Goal: Use online tool/utility

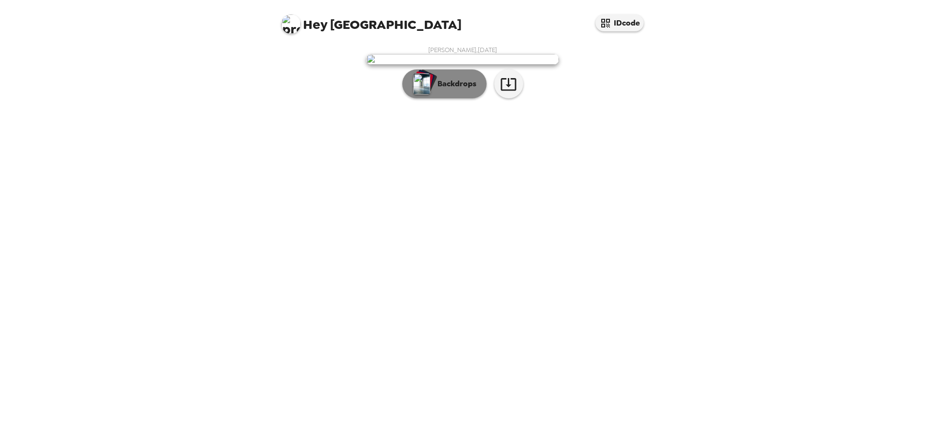
click at [444, 90] on p "Backdrops" at bounding box center [455, 84] width 44 height 12
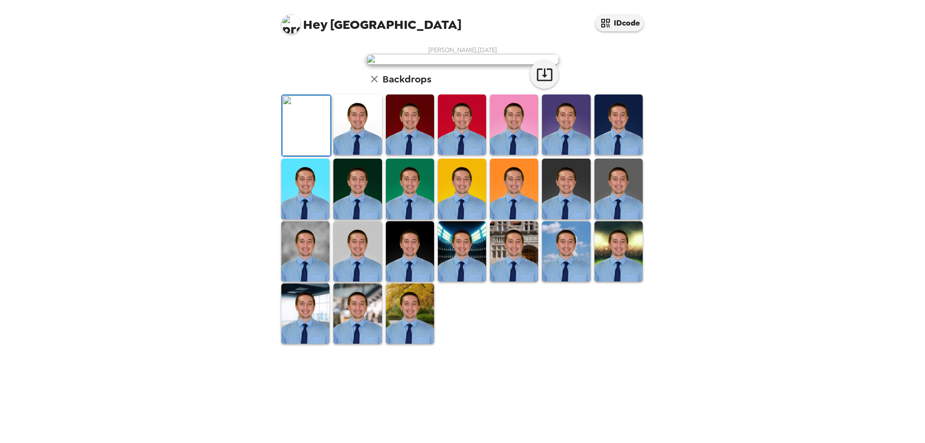
scroll to position [145, 0]
click at [408, 281] on img at bounding box center [410, 251] width 48 height 60
click at [394, 155] on img at bounding box center [410, 124] width 48 height 60
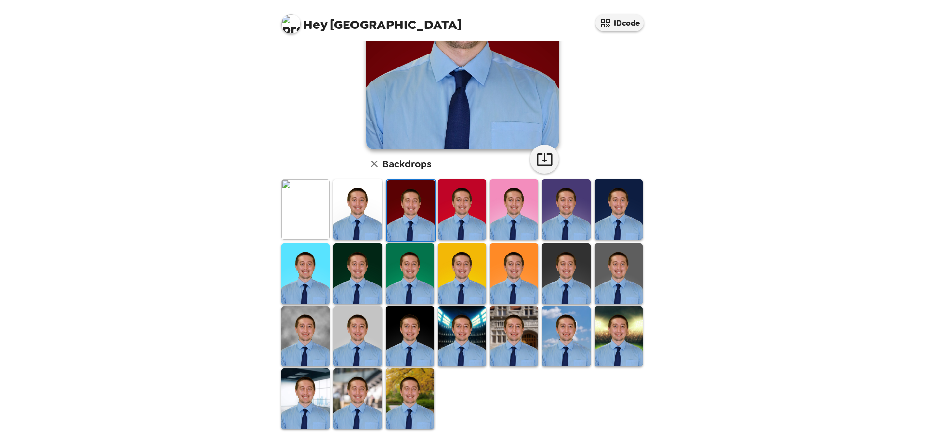
click at [398, 396] on img at bounding box center [410, 398] width 48 height 60
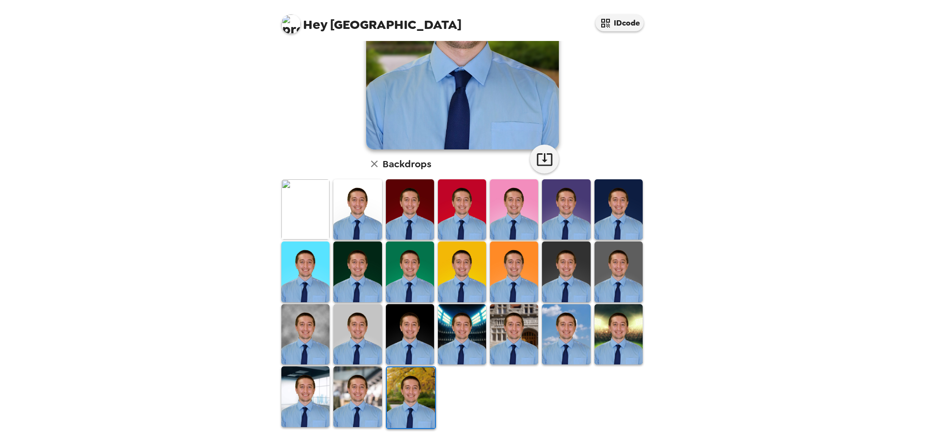
click at [298, 205] on img at bounding box center [305, 209] width 48 height 60
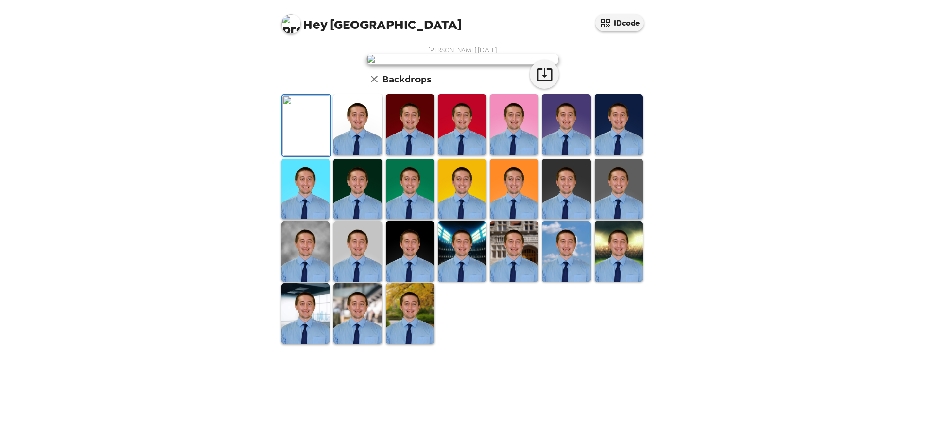
scroll to position [0, 0]
click at [539, 83] on icon "button" at bounding box center [544, 74] width 17 height 17
